Goal: Check status: Check status

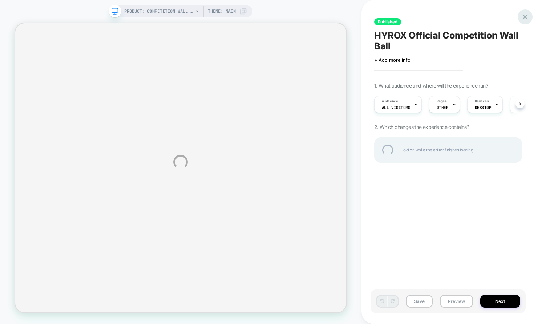
click at [527, 17] on div at bounding box center [524, 16] width 15 height 15
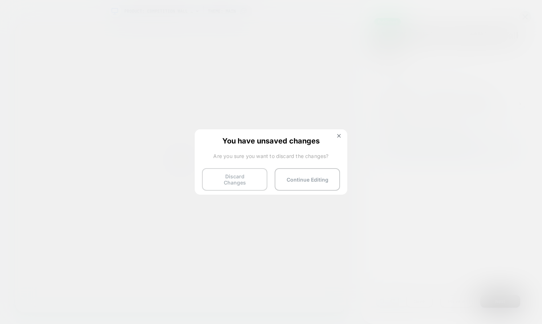
click at [249, 181] on button "Discard Changes" at bounding box center [234, 179] width 65 height 23
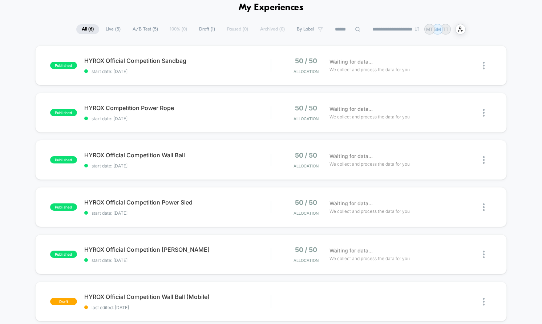
scroll to position [19, 0]
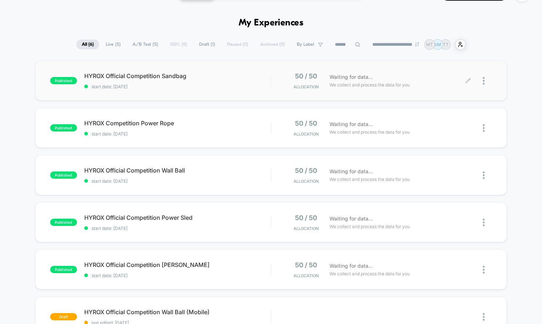
click at [273, 85] on div "50 / 50 Allocation Waiting for data... We collect and process the data for you" at bounding box center [381, 80] width 220 height 17
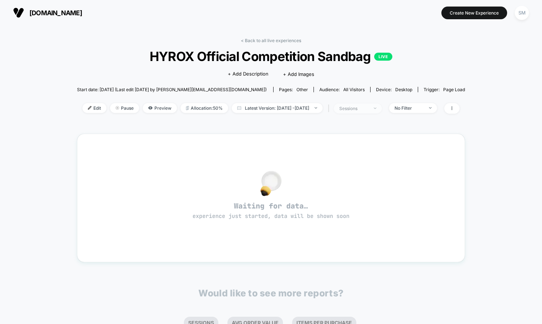
click at [367, 107] on div "sessions" at bounding box center [353, 108] width 29 height 5
click at [366, 110] on div "sessions" at bounding box center [353, 108] width 29 height 5
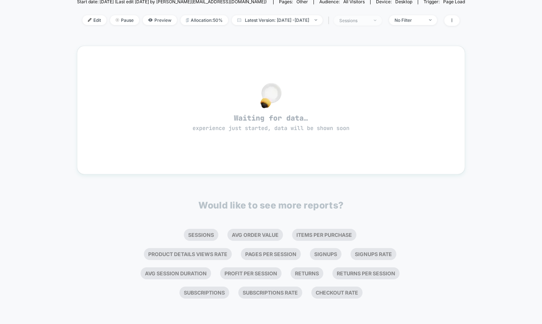
scroll to position [81, 0]
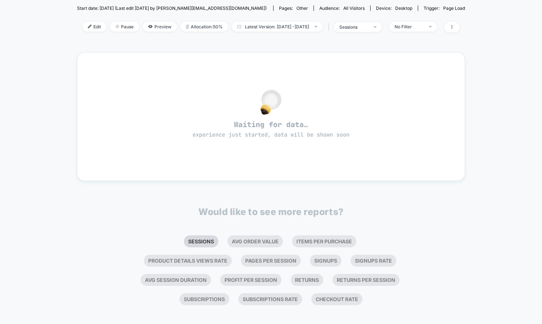
click at [184, 244] on li "Sessions" at bounding box center [201, 241] width 34 height 12
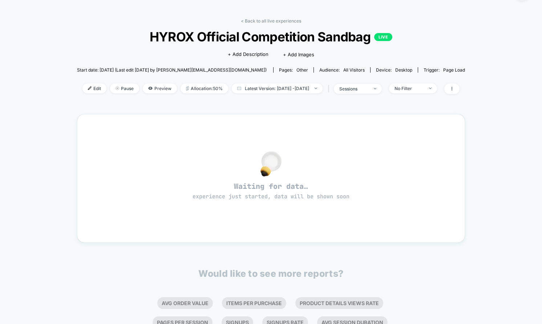
scroll to position [11, 0]
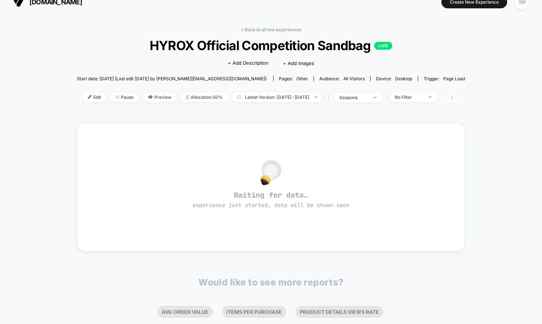
click at [459, 94] on span at bounding box center [451, 97] width 15 height 11
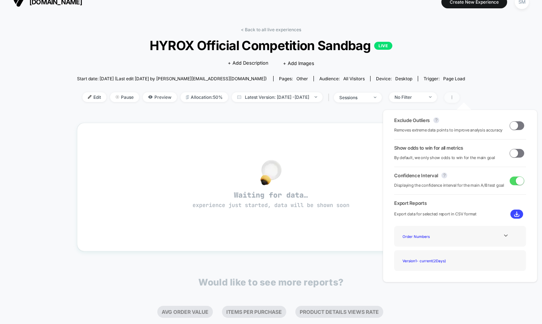
click at [459, 94] on span at bounding box center [451, 97] width 15 height 11
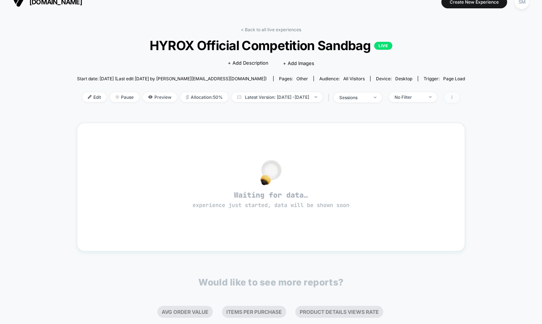
scroll to position [0, 0]
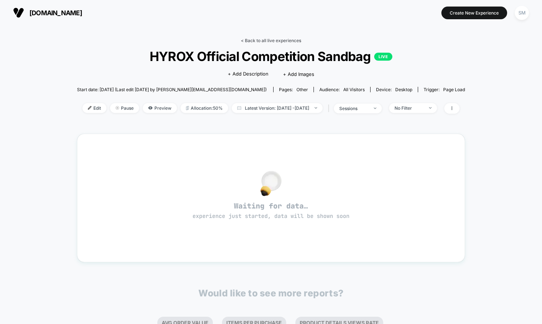
click at [264, 38] on link "< Back to all live experiences" at bounding box center [271, 40] width 60 height 5
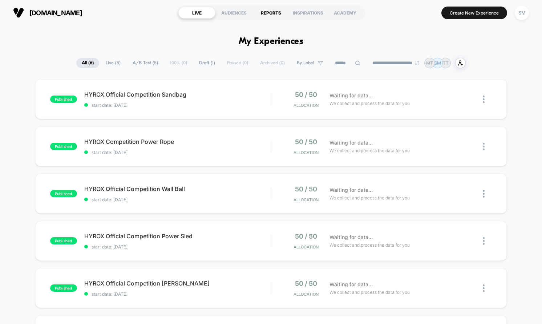
click at [276, 12] on div "REPORTS" at bounding box center [270, 13] width 37 height 12
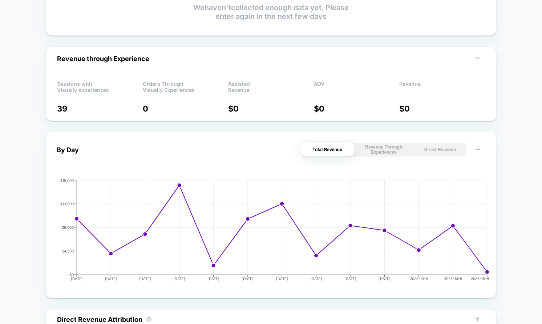
scroll to position [201, 0]
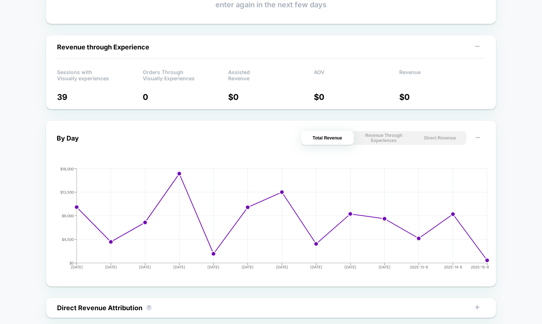
click at [62, 93] on div "Sessions with Visually experiences 39" at bounding box center [100, 83] width 86 height 38
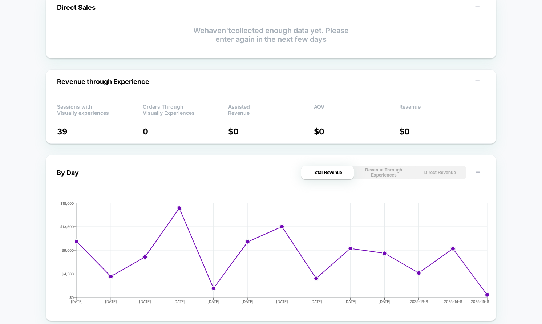
scroll to position [148, 0]
